Goal: Information Seeking & Learning: Find specific page/section

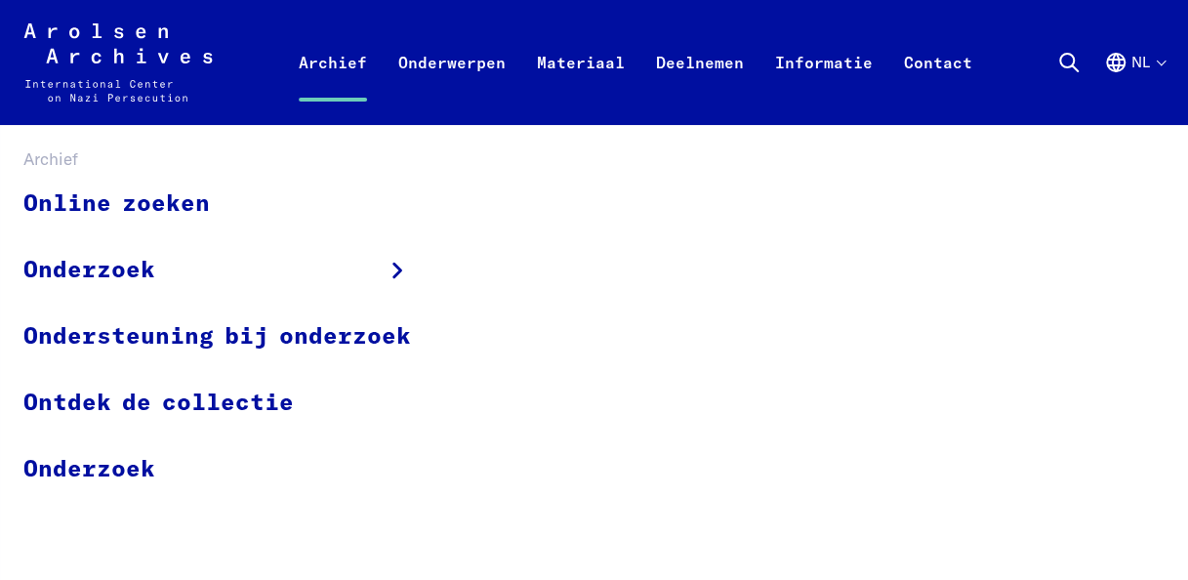
click at [363, 57] on link "Archief" at bounding box center [333, 86] width 100 height 78
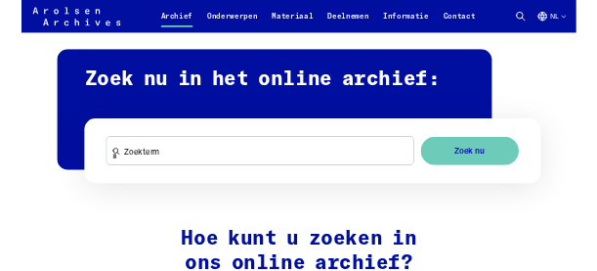
scroll to position [1150, 0]
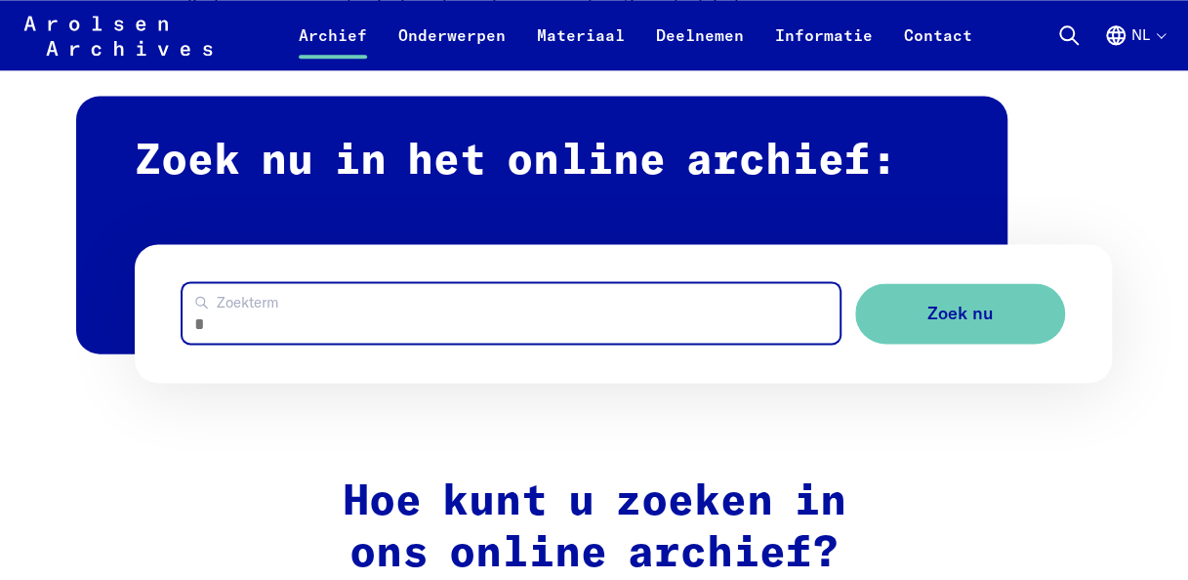
click at [556, 321] on input "Zoekterm" at bounding box center [511, 313] width 657 height 60
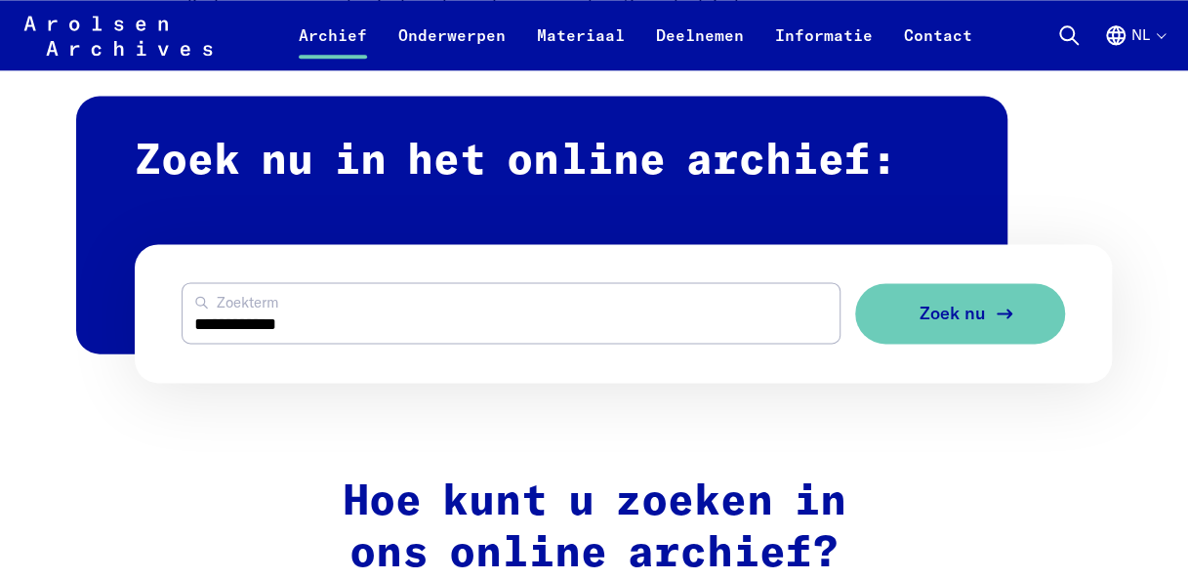
click at [895, 317] on button "Zoek nu" at bounding box center [960, 314] width 210 height 62
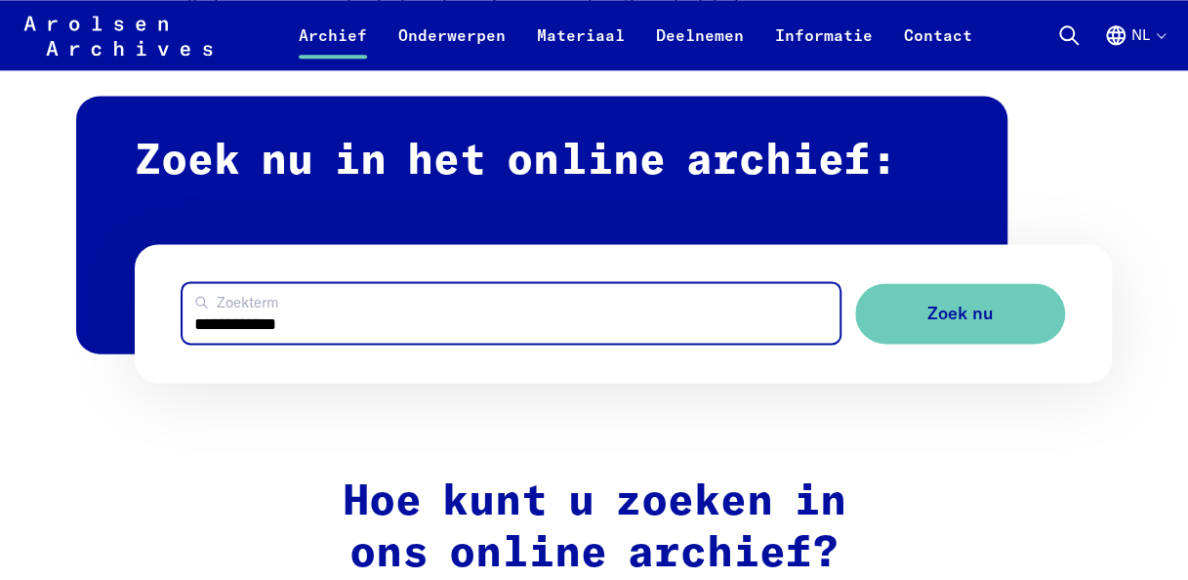
drag, startPoint x: 303, startPoint y: 336, endPoint x: 0, endPoint y: 317, distance: 303.3
type input "**********"
click at [855, 283] on button "Zoek nu" at bounding box center [960, 314] width 210 height 62
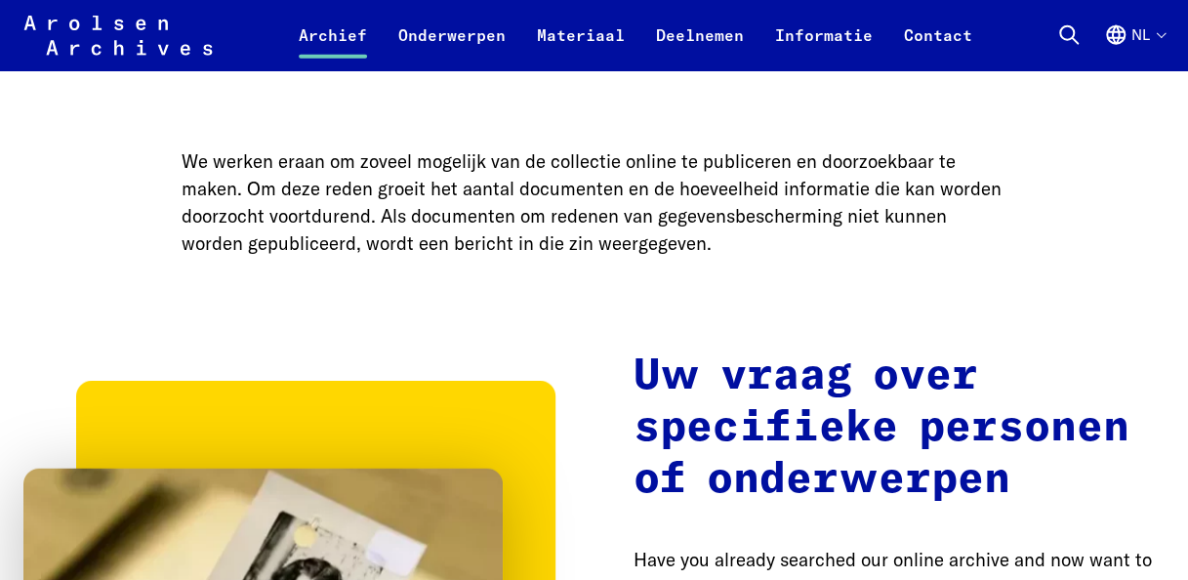
scroll to position [2330, 0]
